Goal: Task Accomplishment & Management: Use online tool/utility

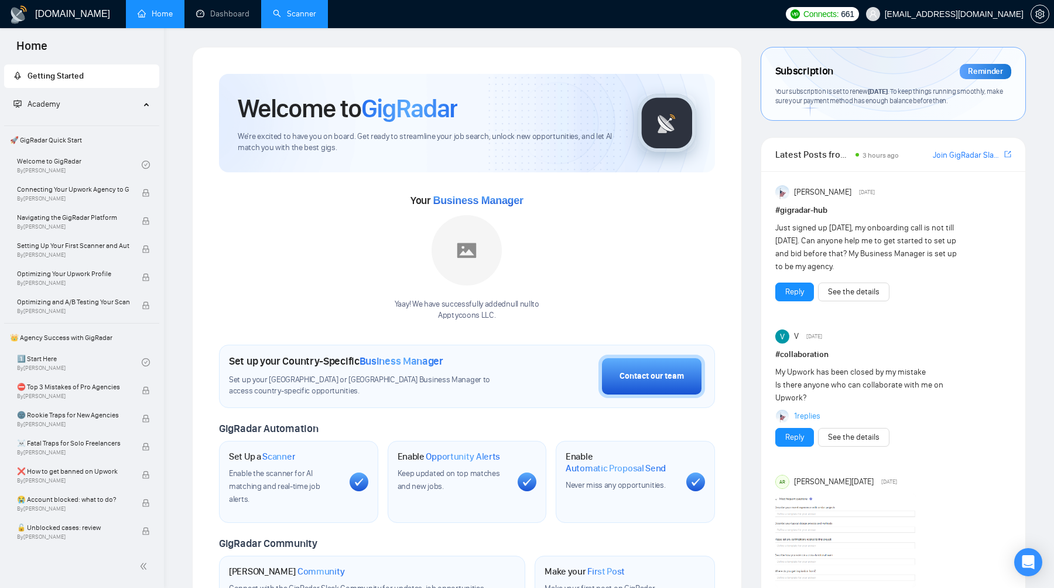
click at [302, 18] on link "Scanner" at bounding box center [294, 14] width 43 height 10
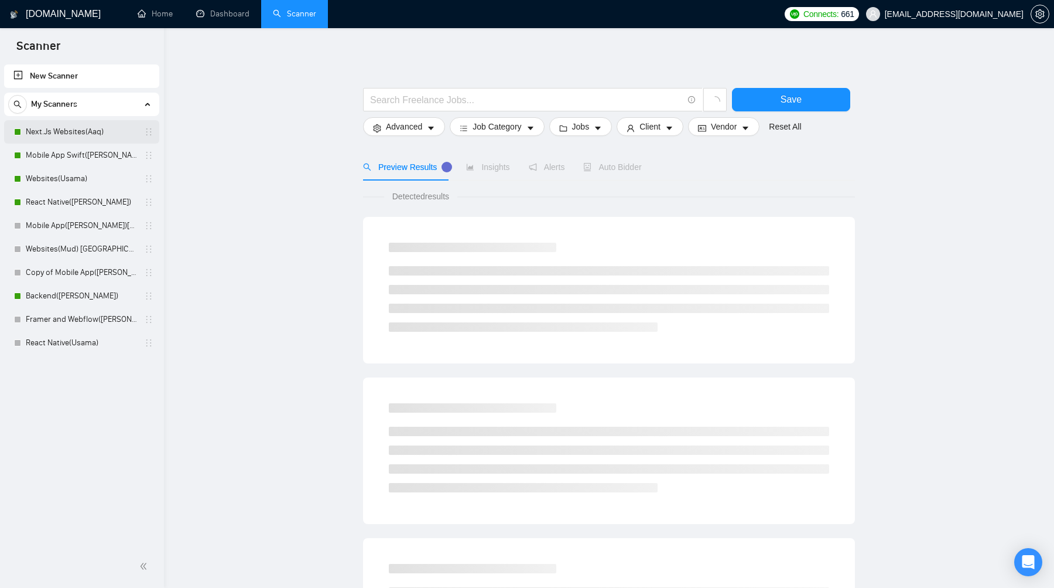
click at [88, 131] on link "Next.Js Websites(Aaq)" at bounding box center [81, 131] width 111 height 23
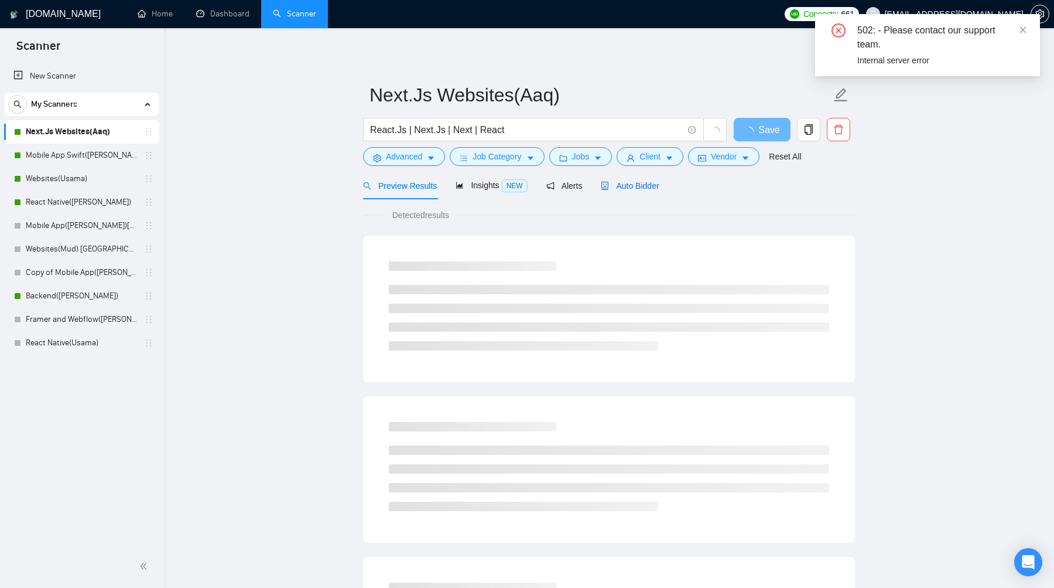
click at [658, 188] on span "Auto Bidder" at bounding box center [630, 185] width 58 height 9
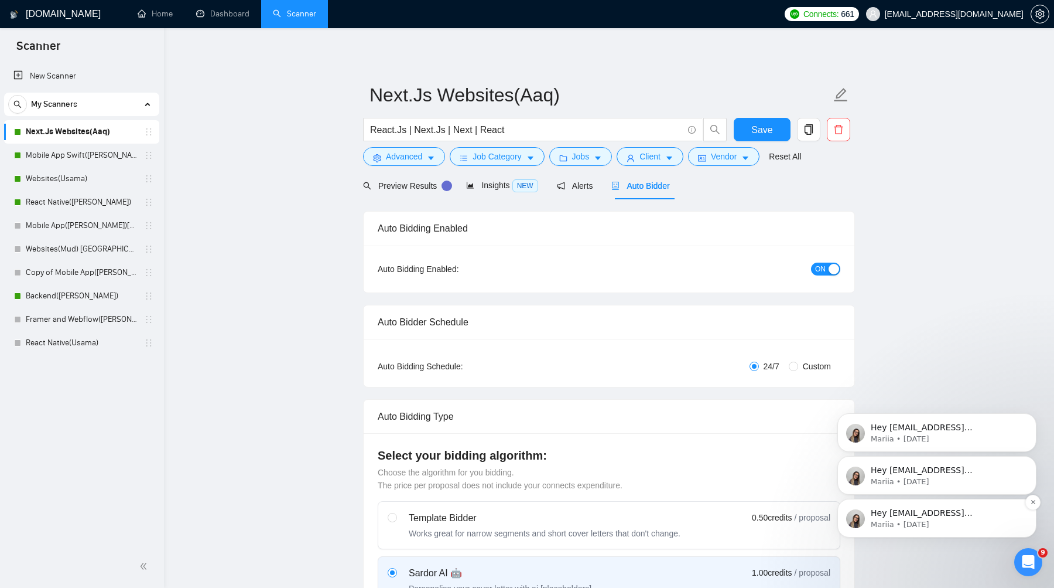
click at [956, 524] on p "Mariia • 7w ago" at bounding box center [946, 524] width 151 height 11
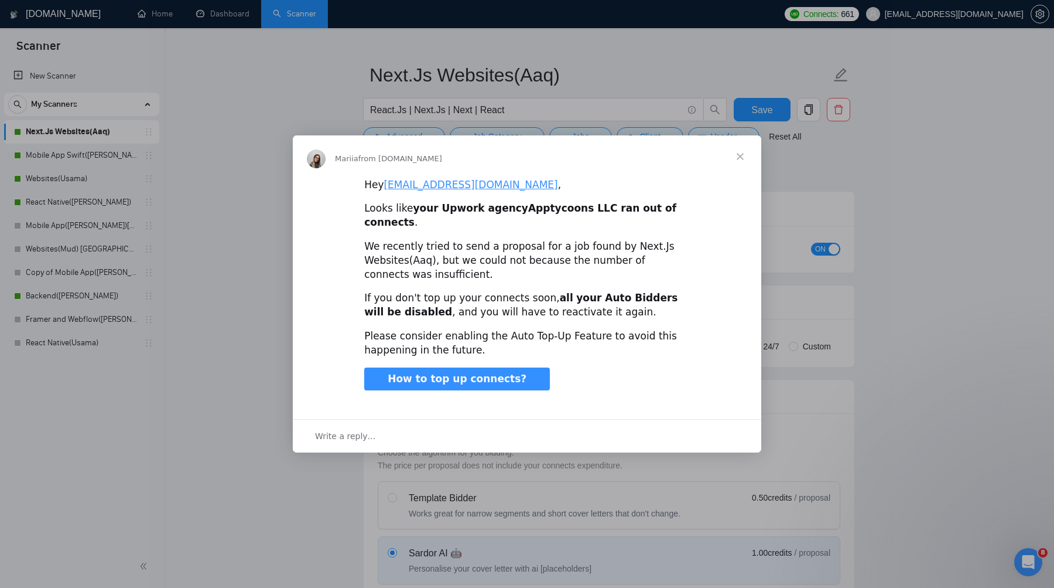
scroll to position [23, 0]
click at [742, 172] on span "Close" at bounding box center [740, 156] width 42 height 42
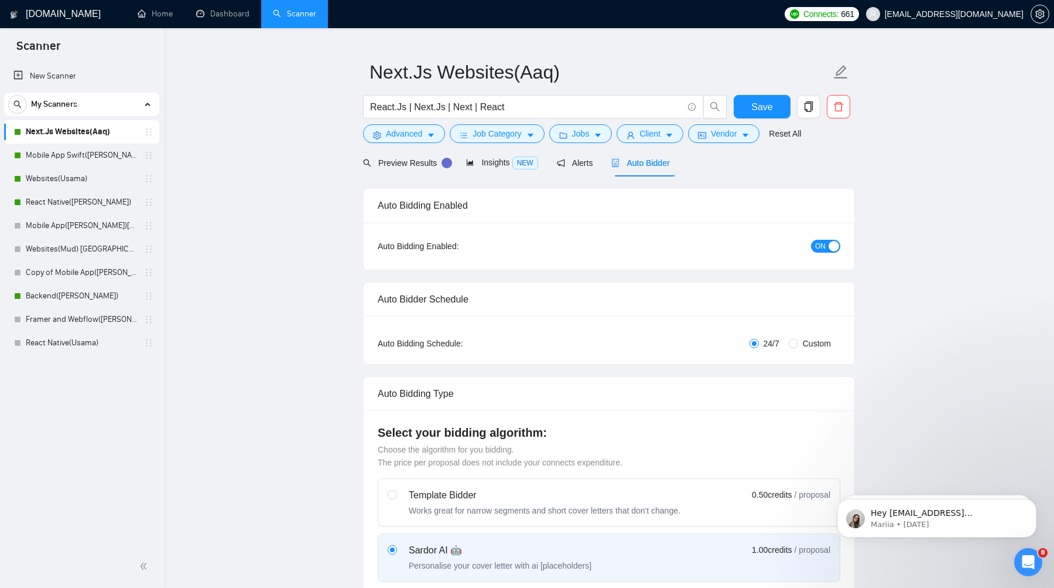
scroll to position [0, 0]
click at [1026, 560] on icon "Open Intercom Messenger" at bounding box center [1027, 560] width 19 height 19
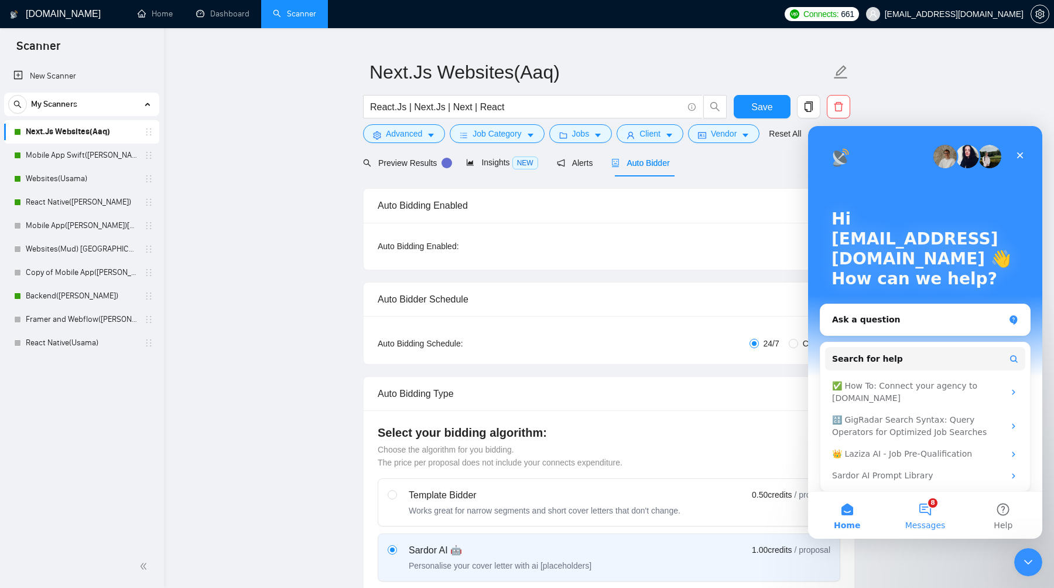
click at [930, 521] on span "Messages" at bounding box center [926, 525] width 40 height 8
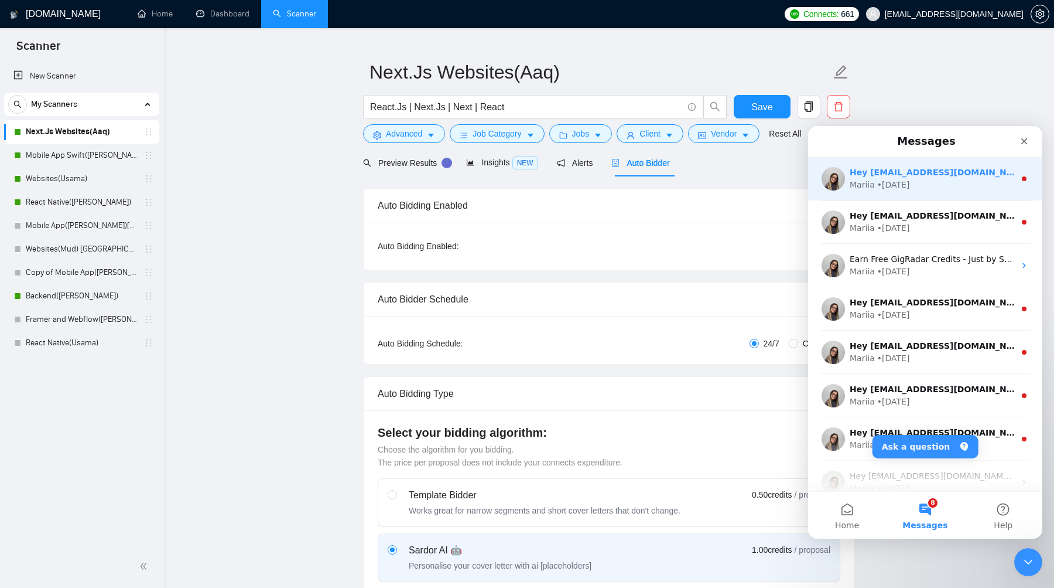
click at [929, 182] on div "Mariia • 3w ago" at bounding box center [932, 185] width 165 height 12
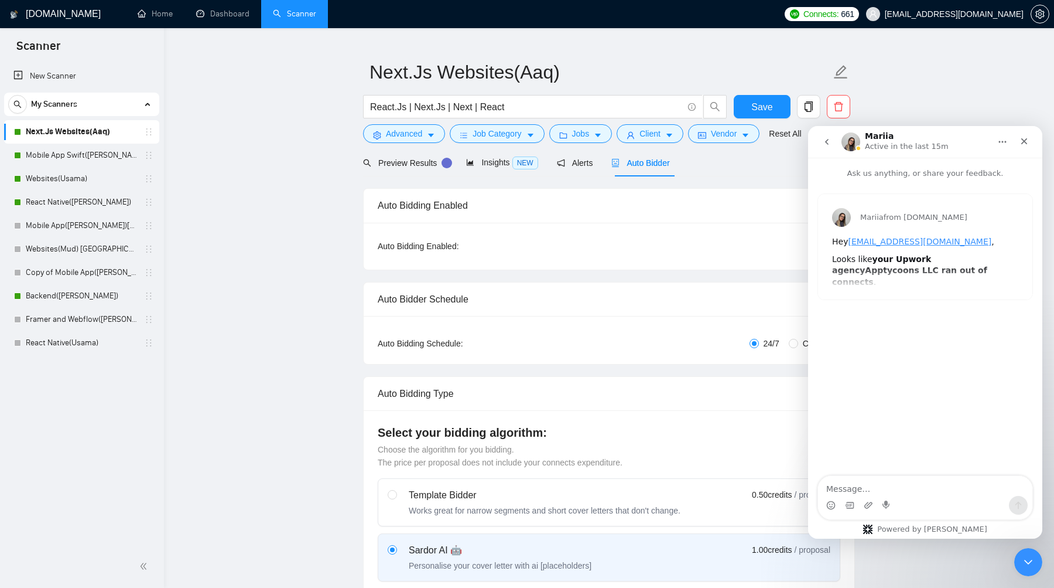
click at [831, 145] on icon "go back" at bounding box center [827, 141] width 9 height 9
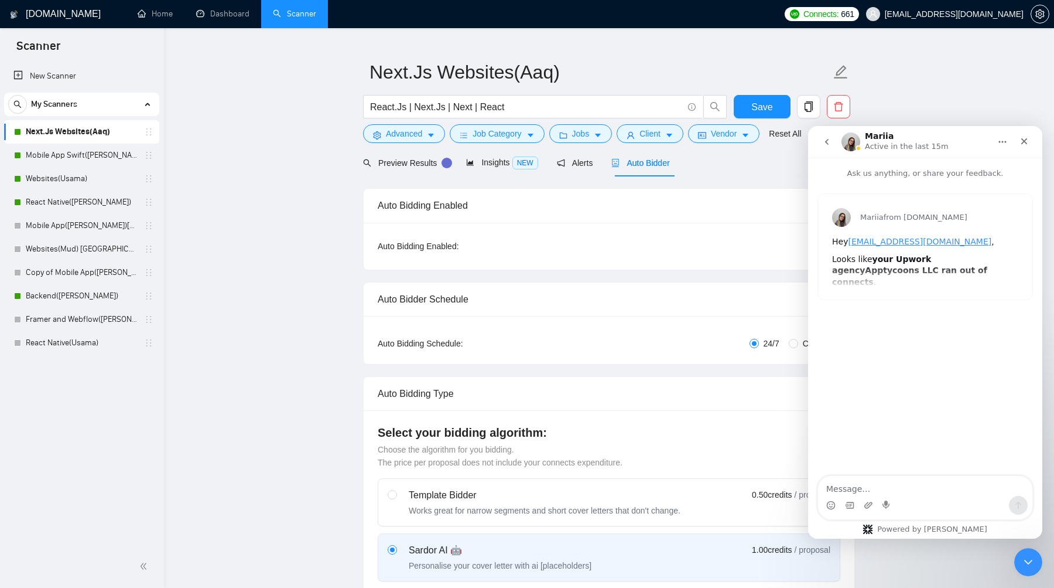
click at [834, 146] on button "go back" at bounding box center [827, 142] width 22 height 22
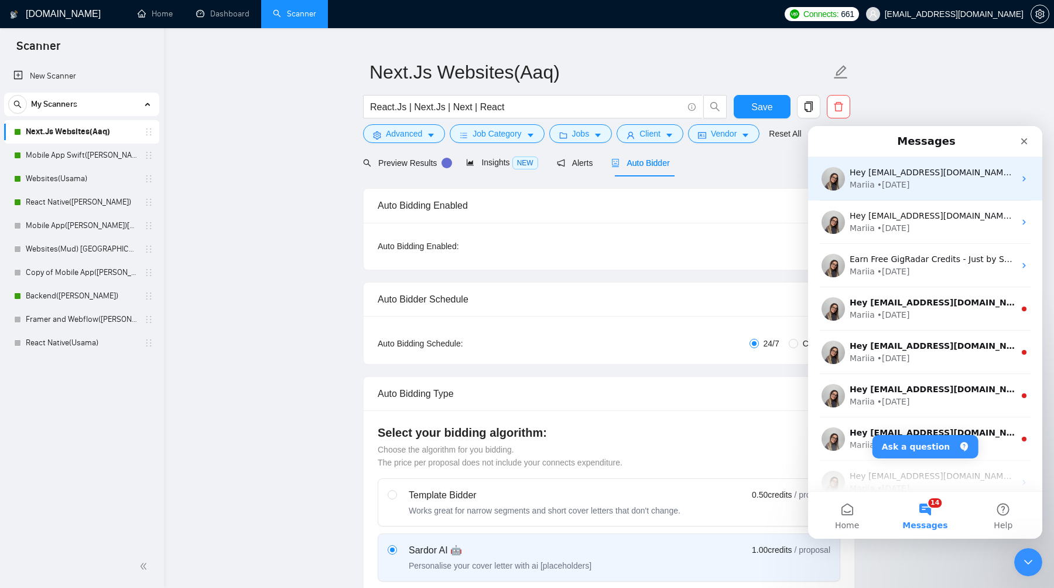
click at [931, 180] on div "Mariia • 3w ago" at bounding box center [932, 185] width 165 height 12
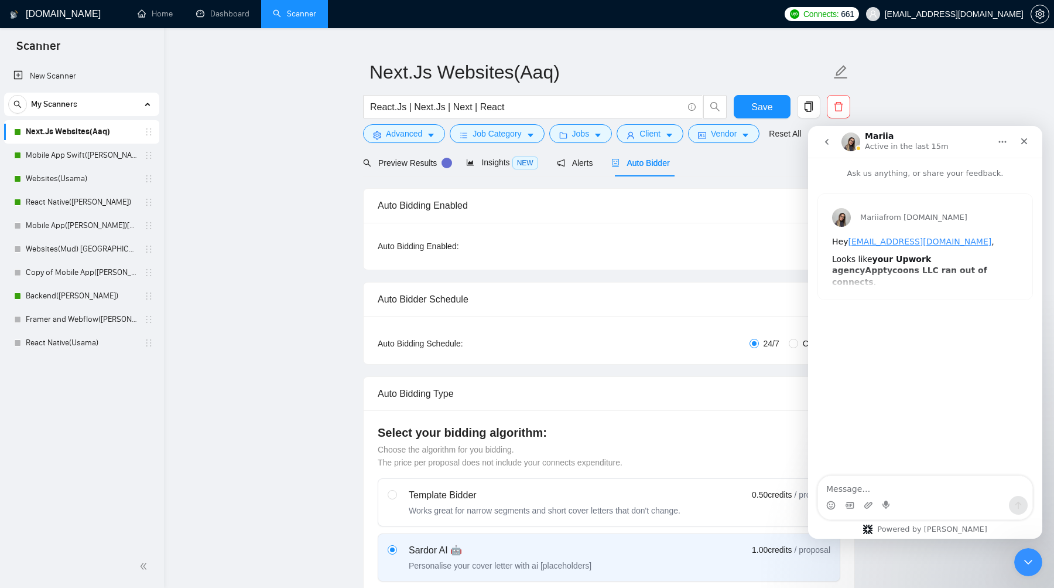
click at [839, 138] on div "Intercom messenger" at bounding box center [828, 142] width 25 height 22
click at [834, 140] on button "go back" at bounding box center [827, 142] width 22 height 22
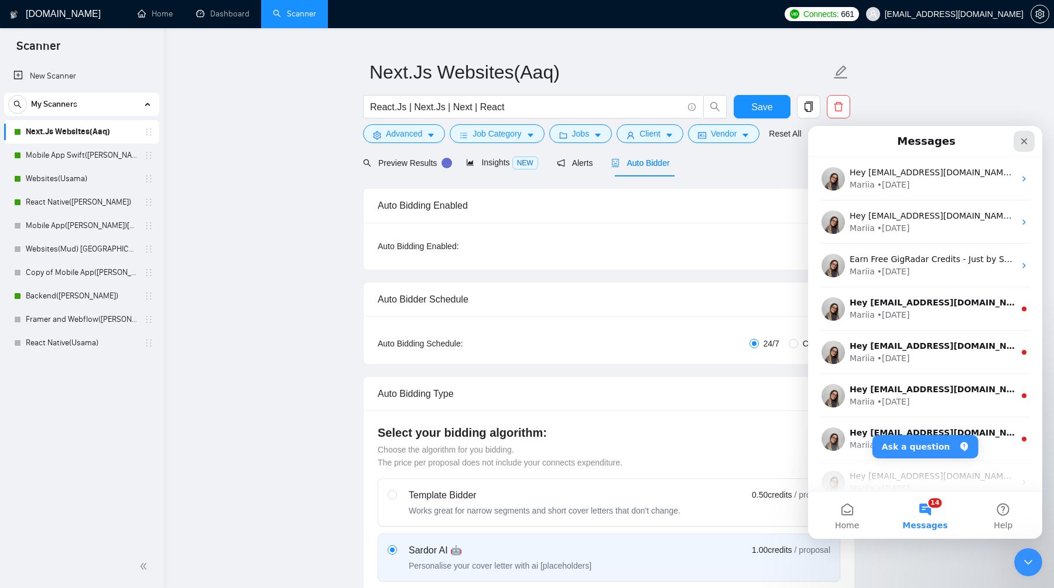
click at [1021, 145] on icon "Close" at bounding box center [1024, 140] width 9 height 9
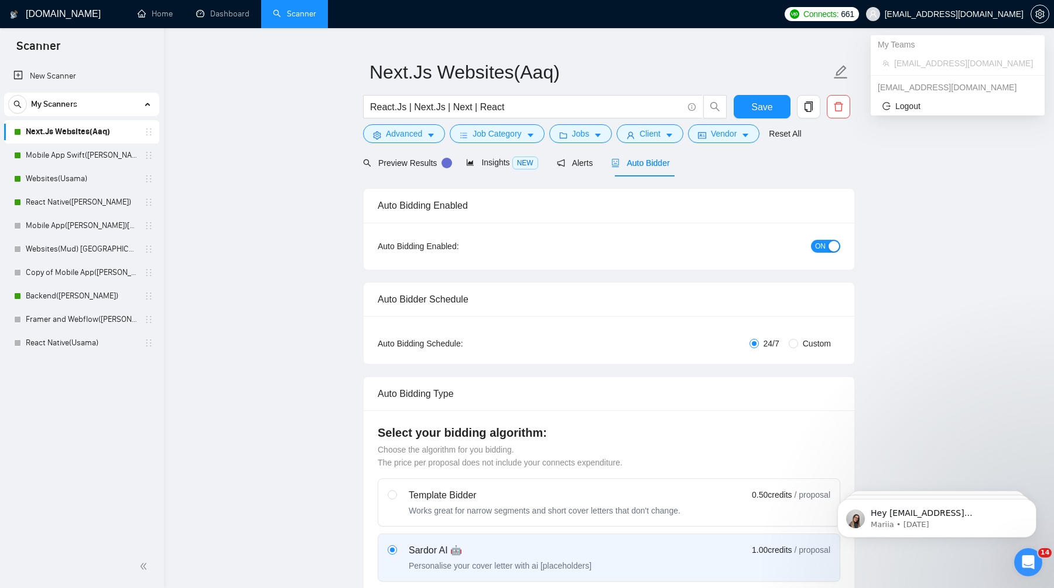
click at [1011, 14] on span "[EMAIL_ADDRESS][DOMAIN_NAME]" at bounding box center [954, 14] width 139 height 0
click at [1036, 18] on icon "setting" at bounding box center [1040, 13] width 9 height 9
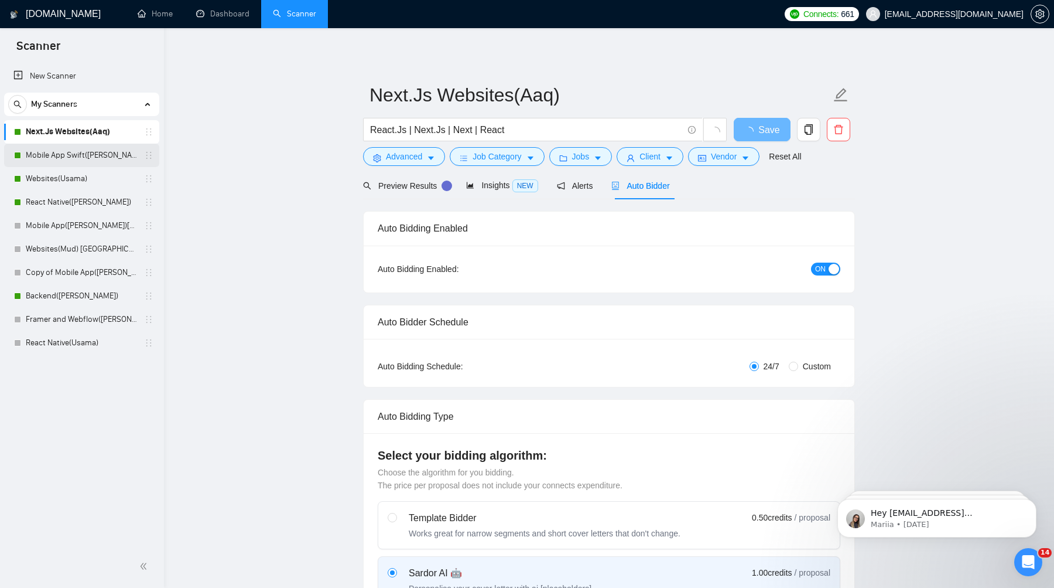
click at [95, 153] on link "Mobile App Swift([PERSON_NAME])" at bounding box center [81, 155] width 111 height 23
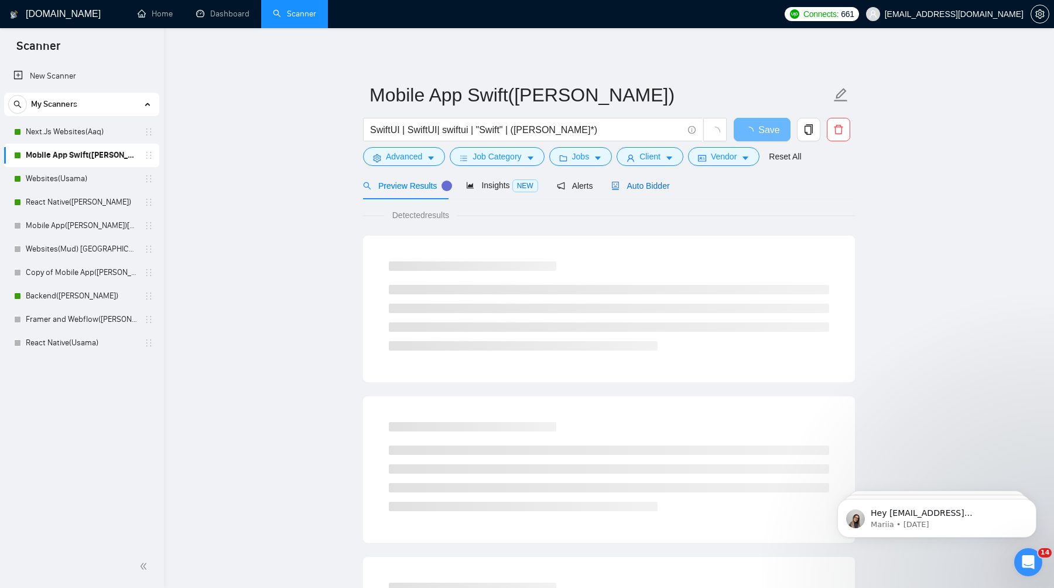
click at [663, 186] on span "Auto Bidder" at bounding box center [641, 185] width 58 height 9
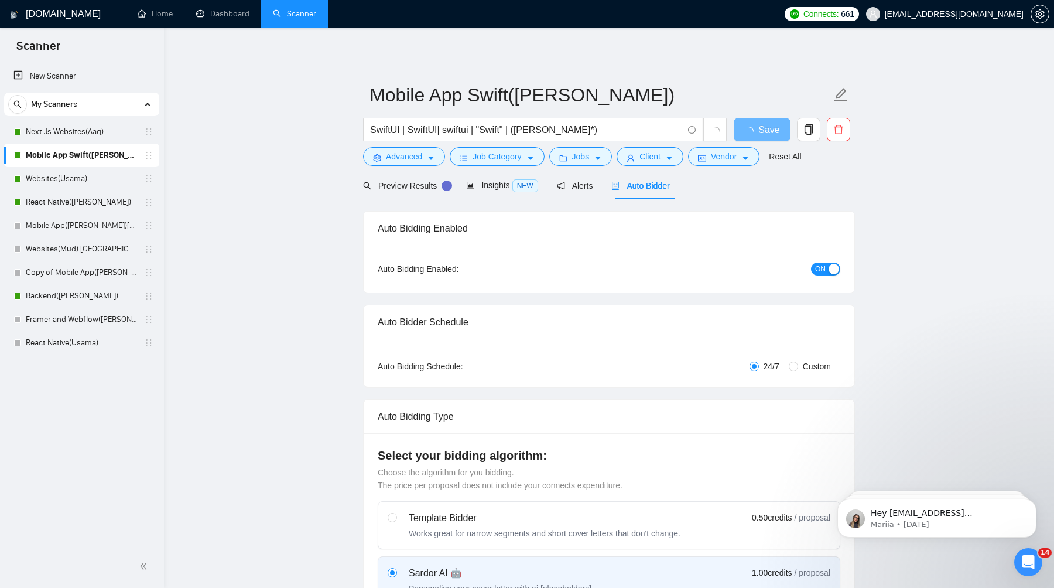
checkbox input "true"
click at [67, 18] on h1 "[DOMAIN_NAME]" at bounding box center [63, 14] width 75 height 28
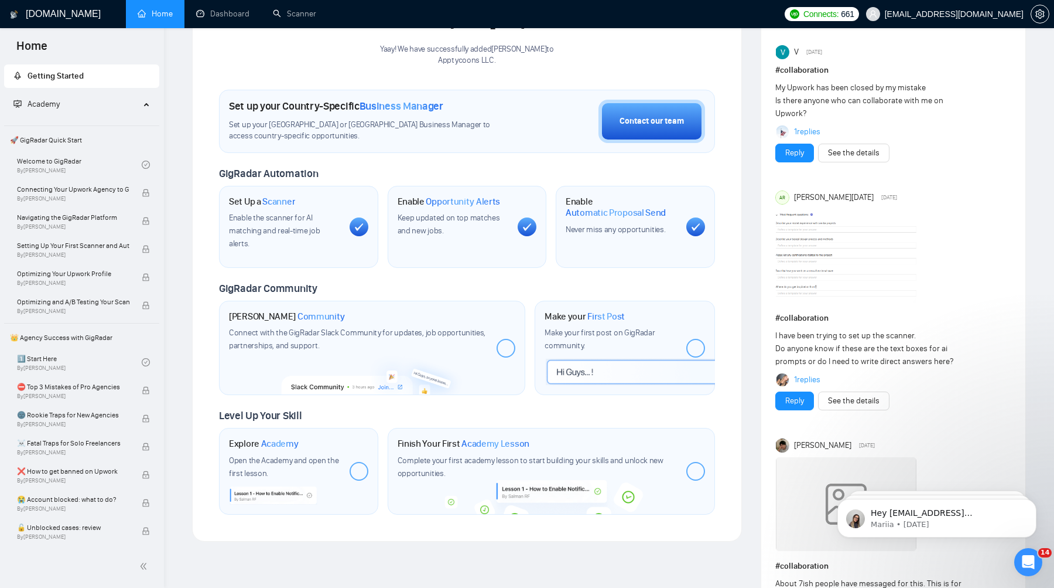
scroll to position [287, 0]
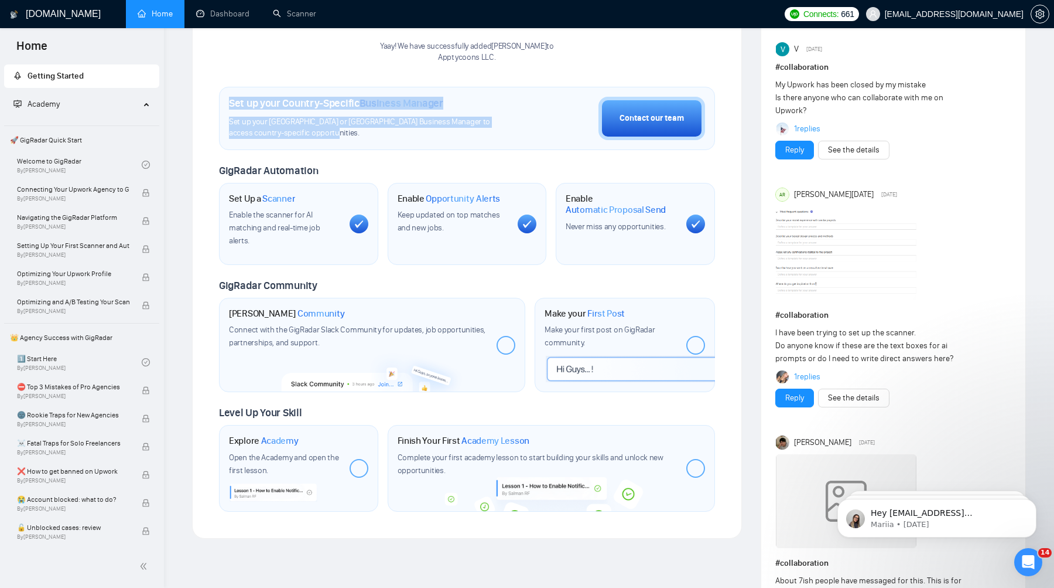
drag, startPoint x: 367, startPoint y: 133, endPoint x: 231, endPoint y: 104, distance: 138.9
click at [231, 104] on div "Set up your Country-Specific Business Manager Set up your United States or Unit…" at bounding box center [372, 118] width 286 height 42
click at [360, 118] on span "Set up your [GEOGRAPHIC_DATA] or [GEOGRAPHIC_DATA] Business Manager to access c…" at bounding box center [372, 128] width 286 height 22
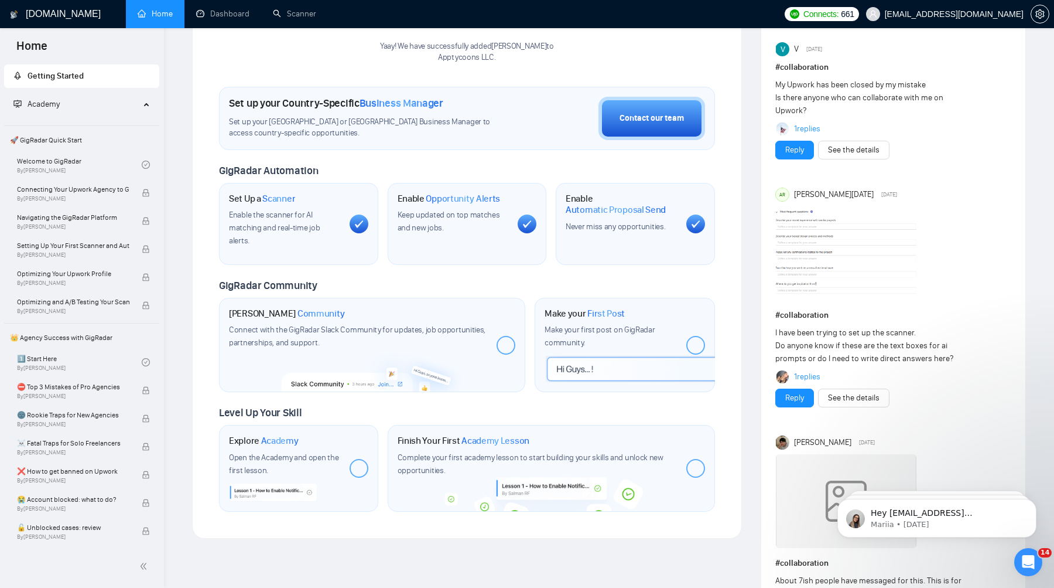
click at [408, 133] on span "Set up your [GEOGRAPHIC_DATA] or [GEOGRAPHIC_DATA] Business Manager to access c…" at bounding box center [372, 128] width 286 height 22
click at [469, 131] on span "Set up your [GEOGRAPHIC_DATA] or [GEOGRAPHIC_DATA] Business Manager to access c…" at bounding box center [372, 128] width 286 height 22
click at [662, 135] on button "Contact our team" at bounding box center [652, 118] width 107 height 43
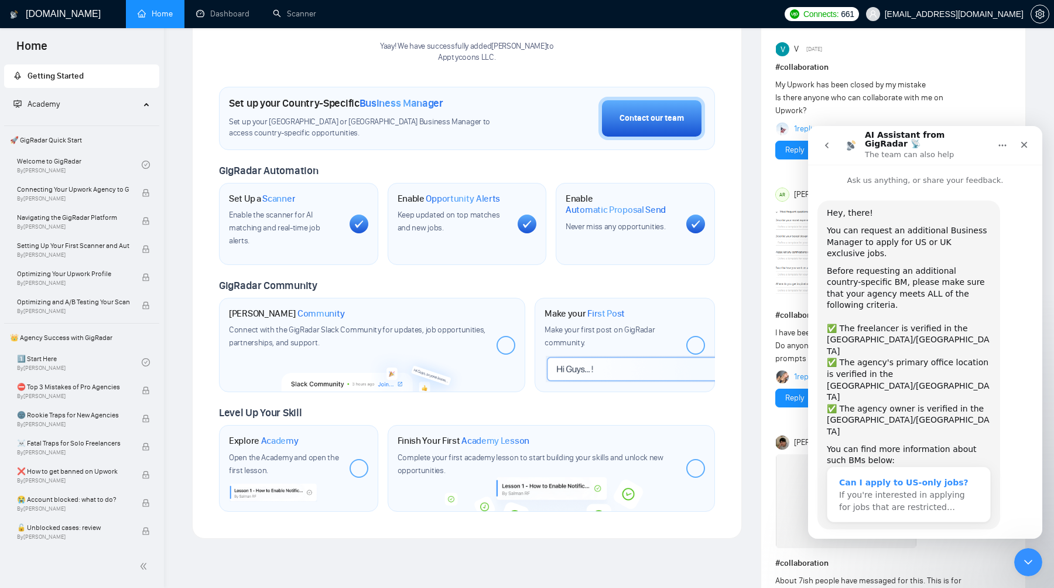
scroll to position [8, 0]
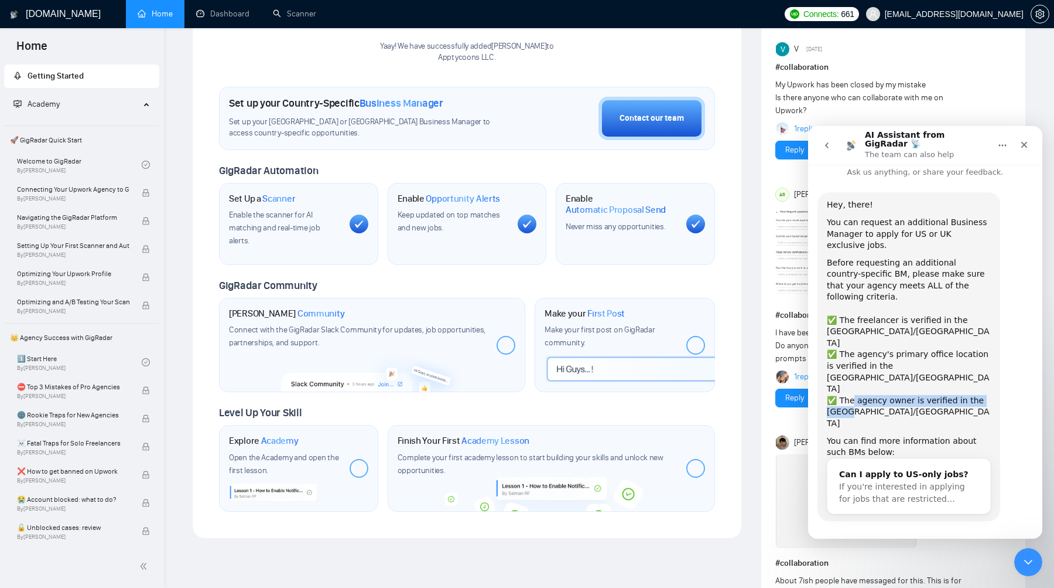
drag, startPoint x: 899, startPoint y: 345, endPoint x: 851, endPoint y: 336, distance: 48.8
click at [851, 395] on div "✅ The agency owner is verified in the US/UK" at bounding box center [909, 412] width 164 height 35
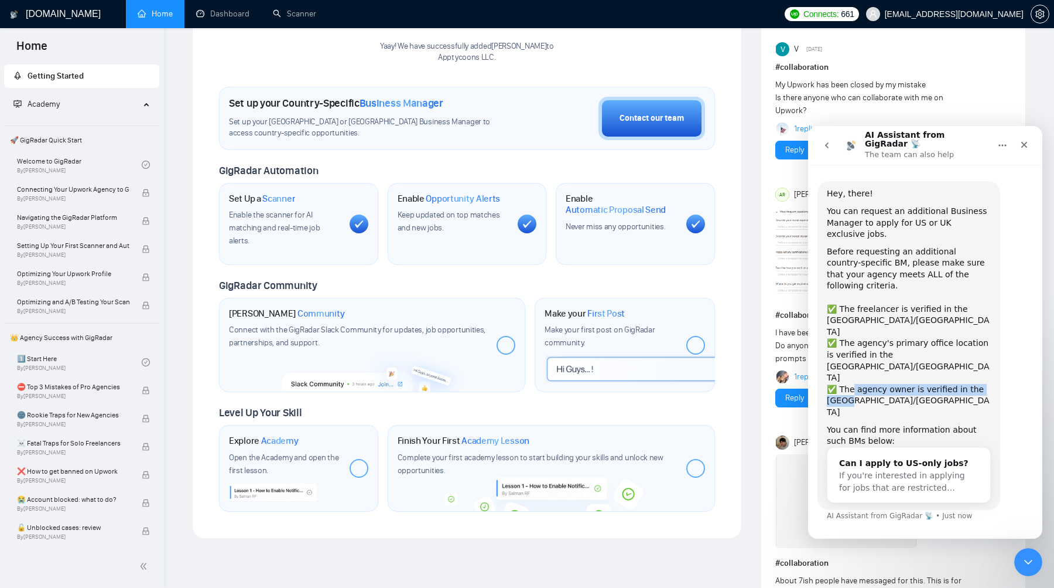
click at [898, 384] on div "✅ The agency owner is verified in the US/UK" at bounding box center [909, 401] width 164 height 35
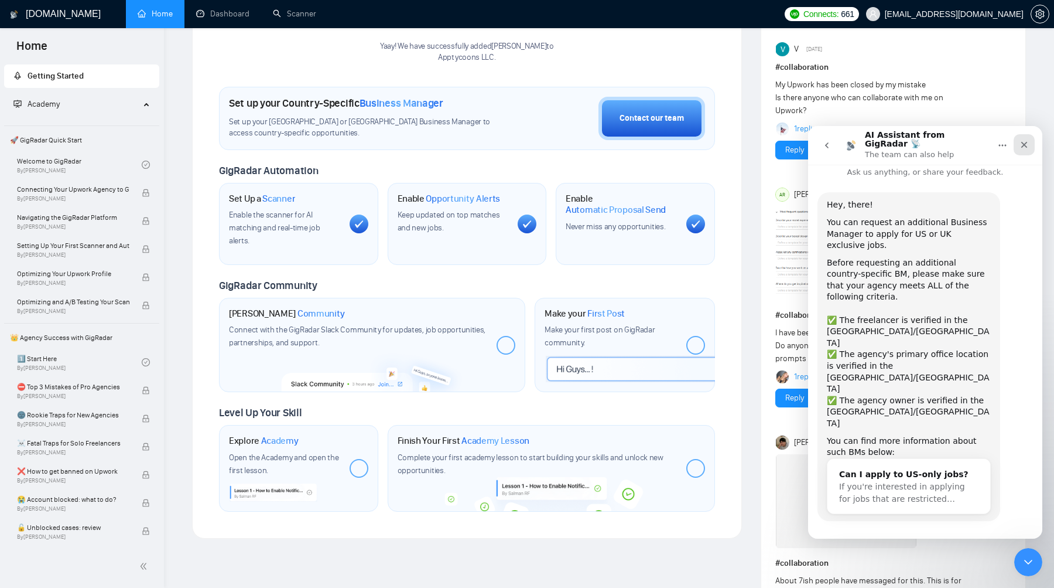
click at [1024, 140] on icon "Close" at bounding box center [1024, 144] width 9 height 9
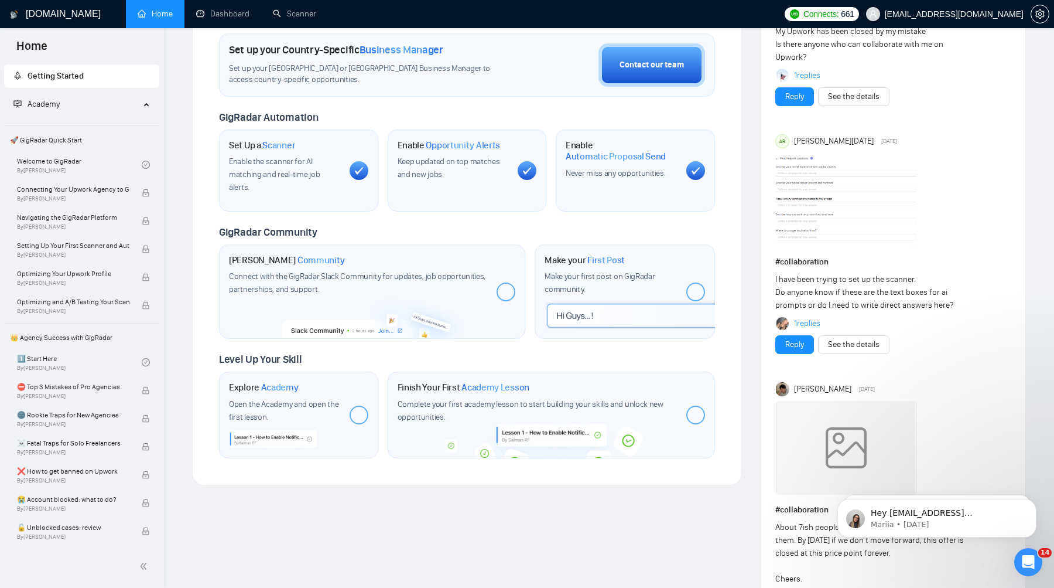
scroll to position [0, 0]
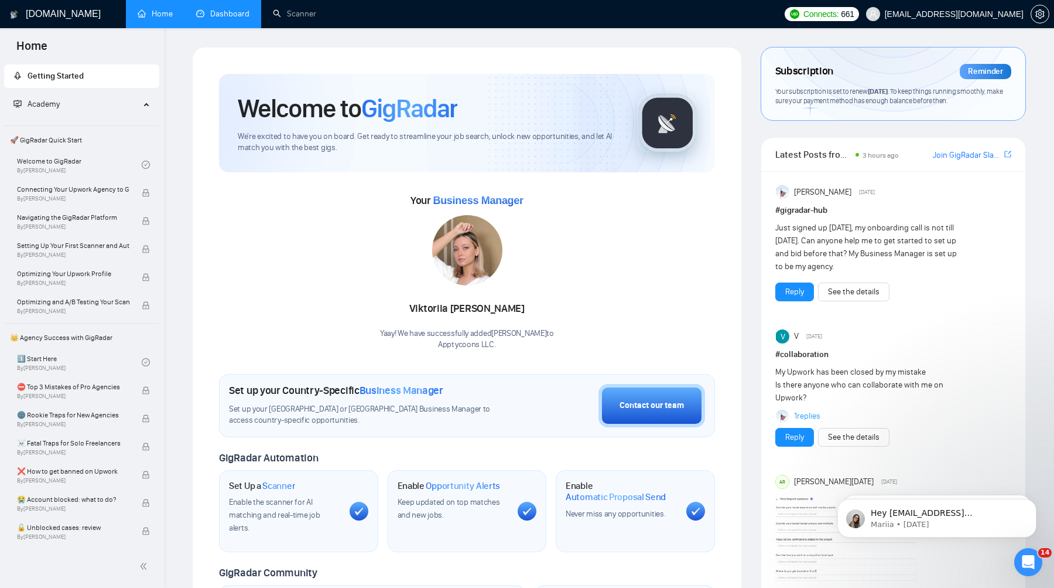
click at [227, 9] on link "Dashboard" at bounding box center [222, 14] width 53 height 10
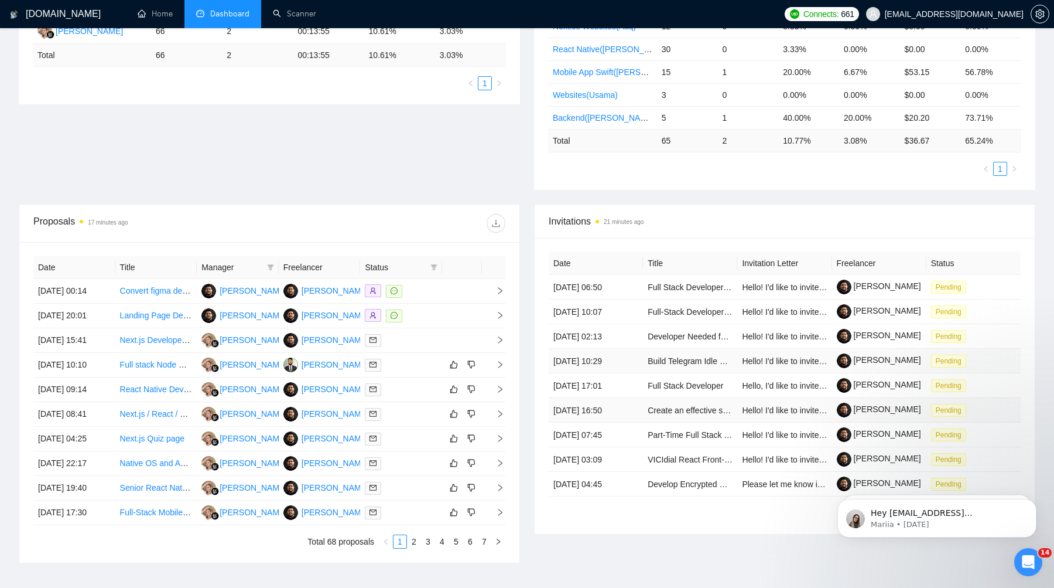
scroll to position [255, 0]
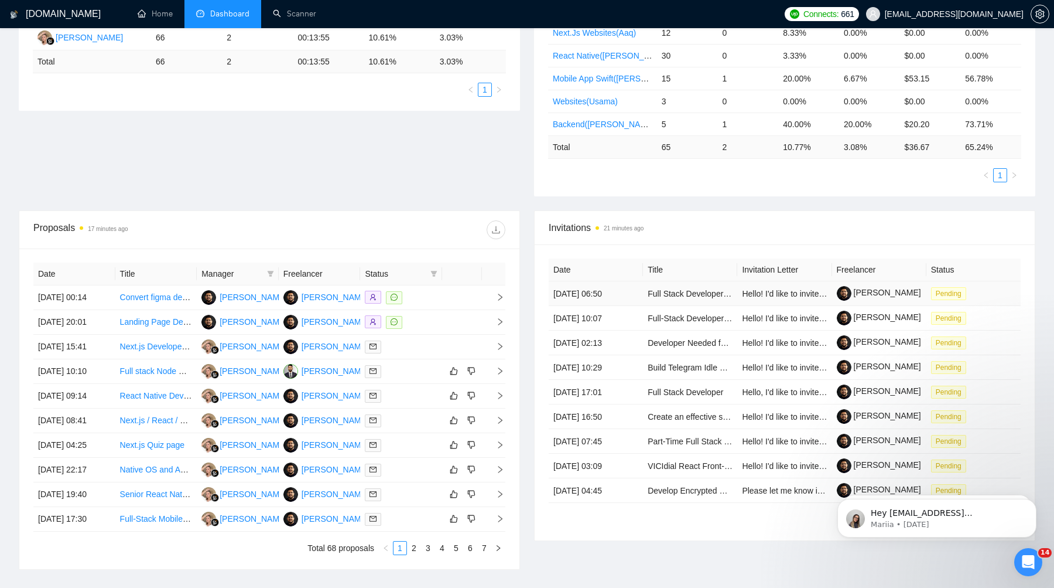
click at [765, 292] on span "Hello! I'd like to invite you to take a look at the job I've posted. Please sub…" at bounding box center [996, 293] width 509 height 9
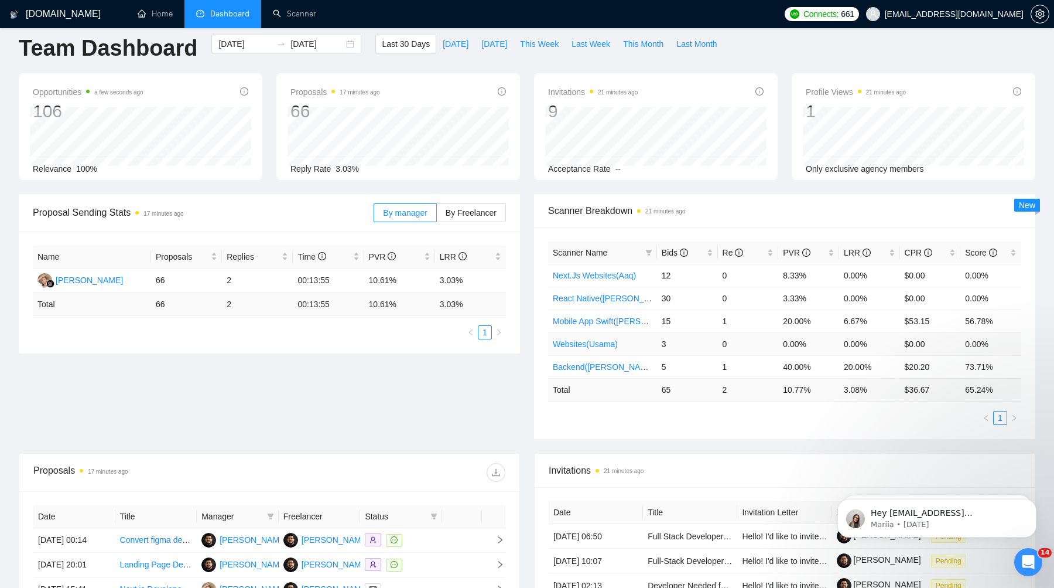
scroll to position [0, 0]
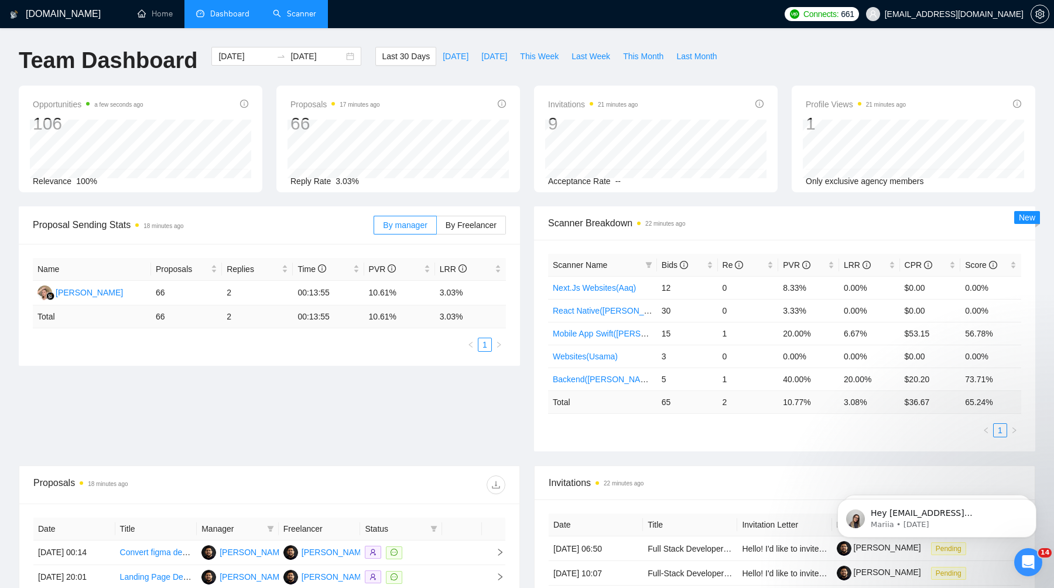
click at [301, 12] on link "Scanner" at bounding box center [294, 14] width 43 height 10
